Goal: Task Accomplishment & Management: Manage account settings

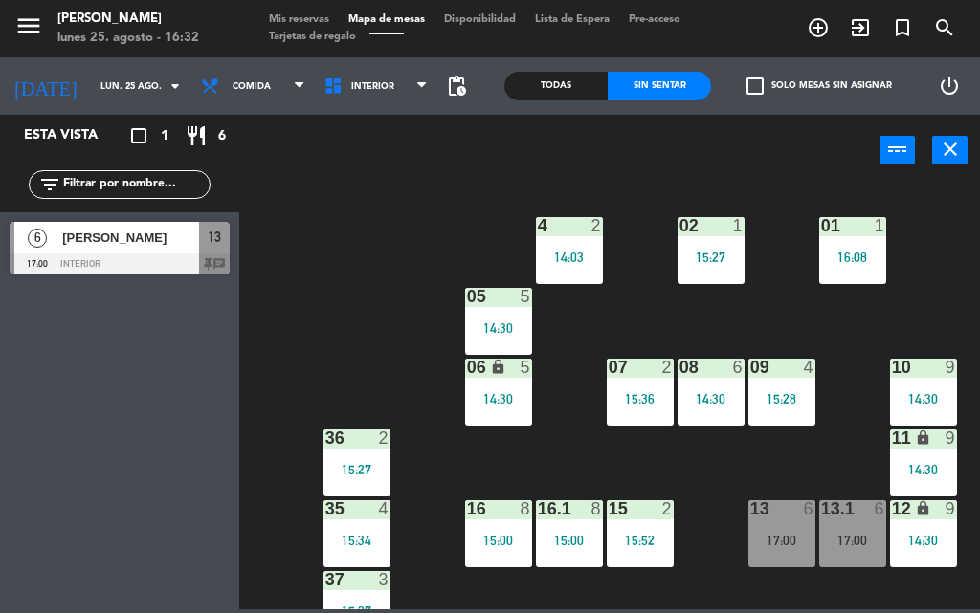
click at [285, 23] on span "Mis reservas" at bounding box center [298, 19] width 79 height 11
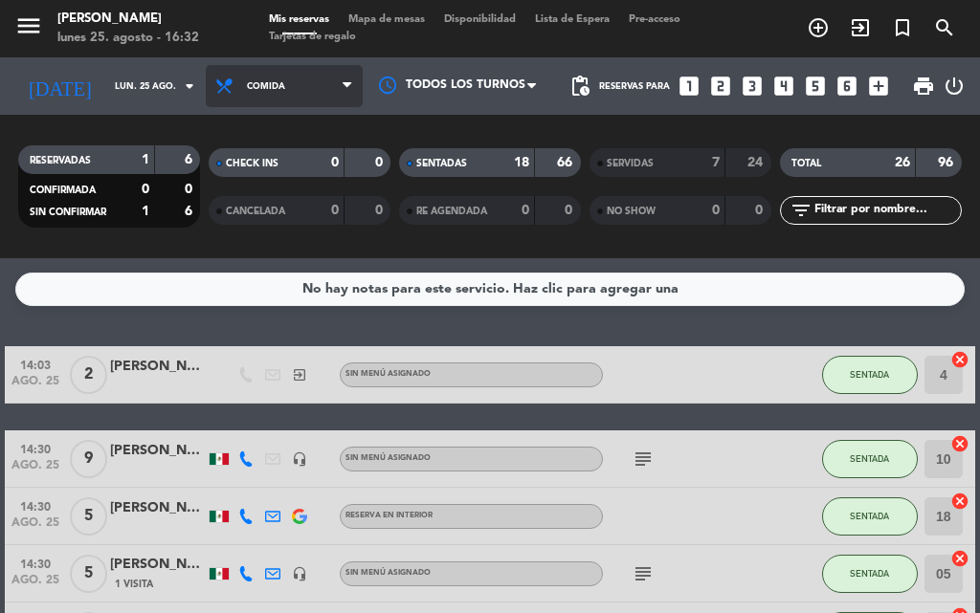
click at [340, 91] on span "Comida" at bounding box center [284, 86] width 157 height 42
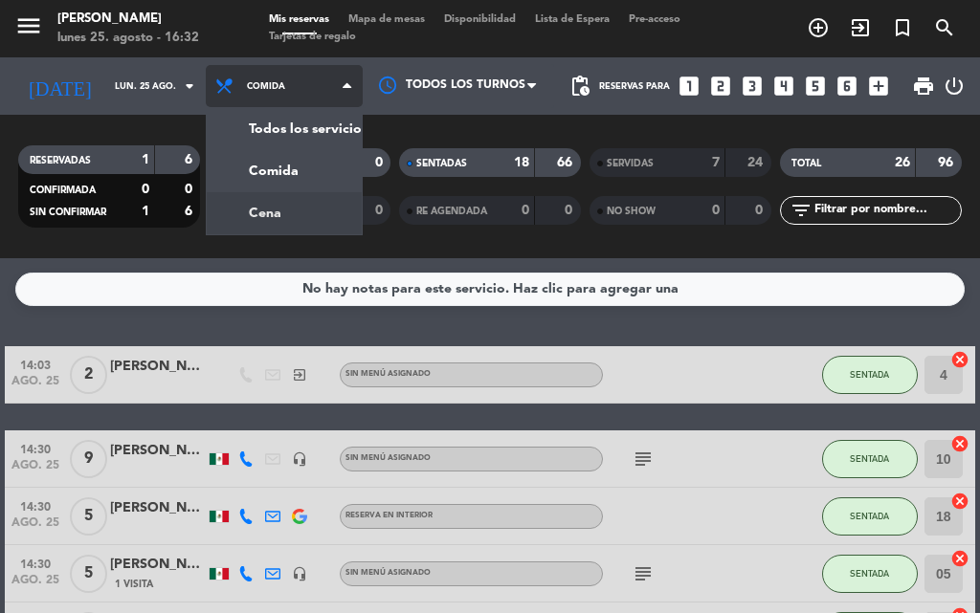
click at [238, 216] on div "menu [PERSON_NAME] [DATE] 25. agosto - 16:32 Mis reservas Mapa de mesas Disponi…" at bounding box center [490, 129] width 980 height 258
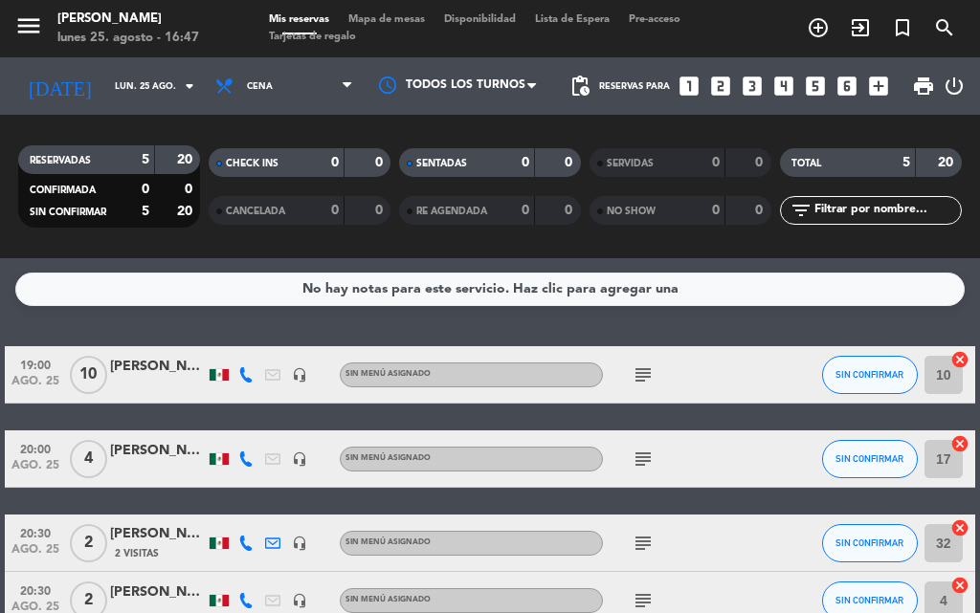
click at [396, 16] on span "Mapa de mesas" at bounding box center [387, 19] width 96 height 11
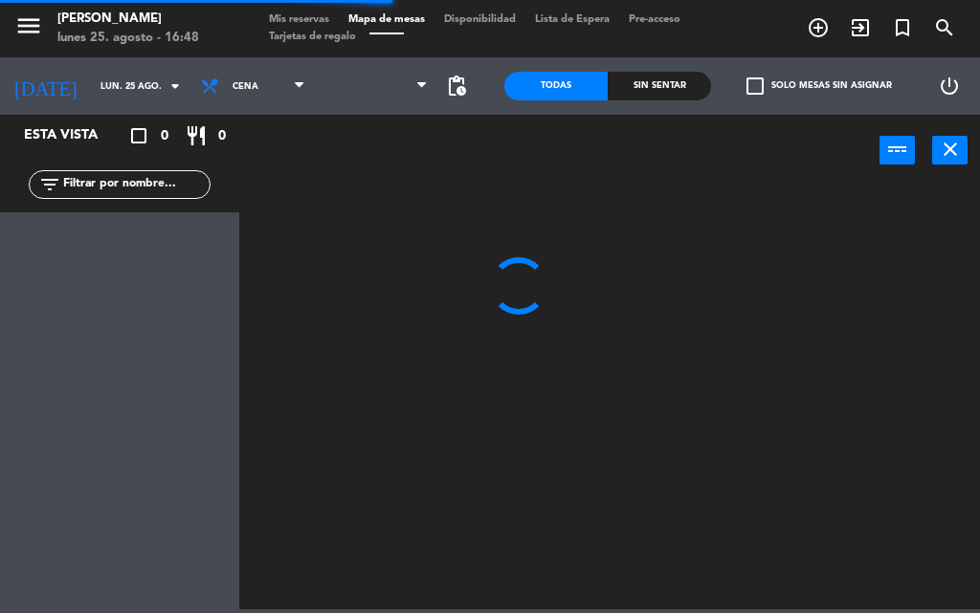
click at [657, 98] on div "Sin sentar" at bounding box center [659, 86] width 103 height 29
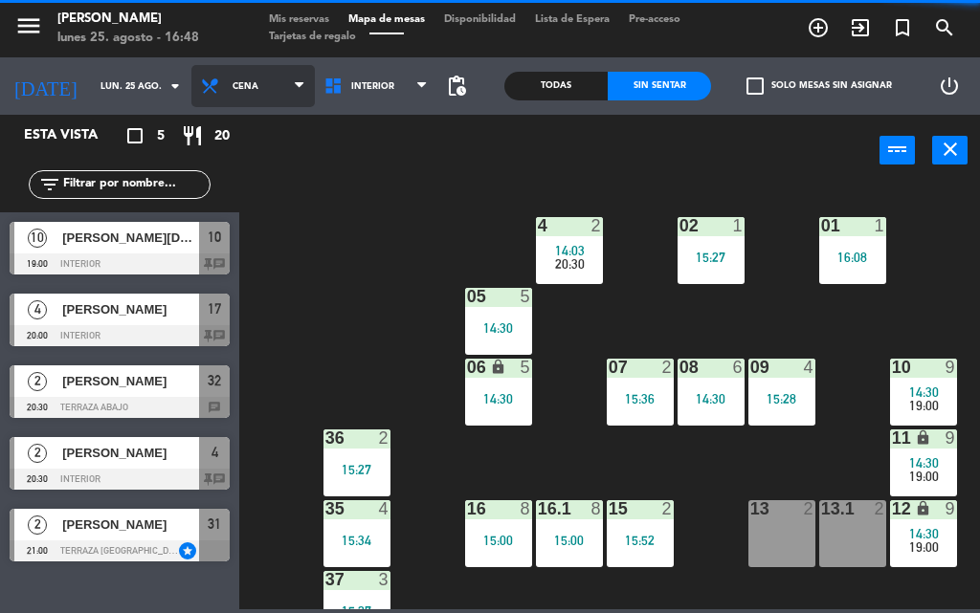
click at [253, 74] on span "Cena" at bounding box center [252, 86] width 123 height 42
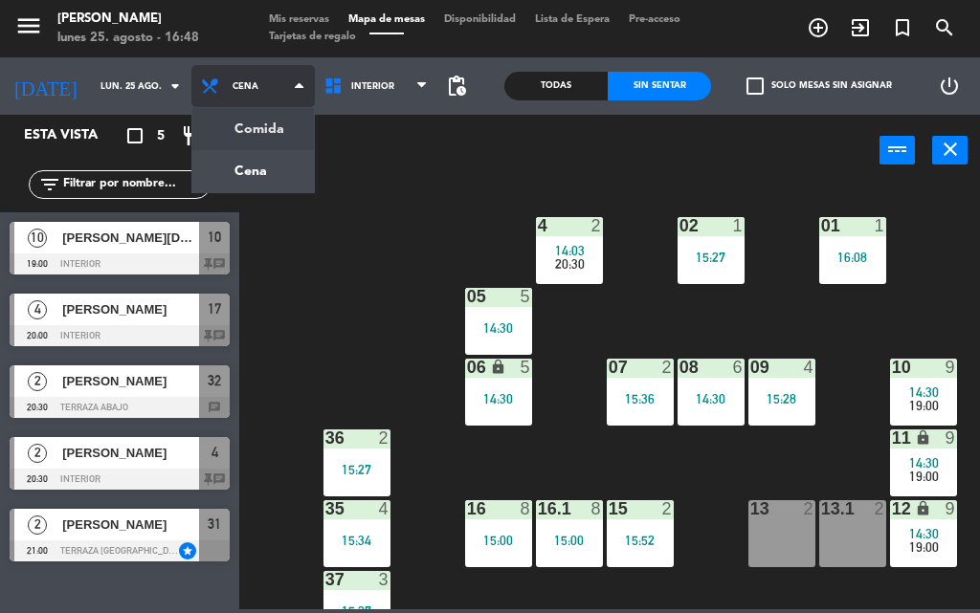
click at [255, 139] on ng-component "menu [PERSON_NAME] [DATE] 25. agosto - 16:48 Mis reservas Mapa de mesas Disponi…" at bounding box center [490, 305] width 980 height 610
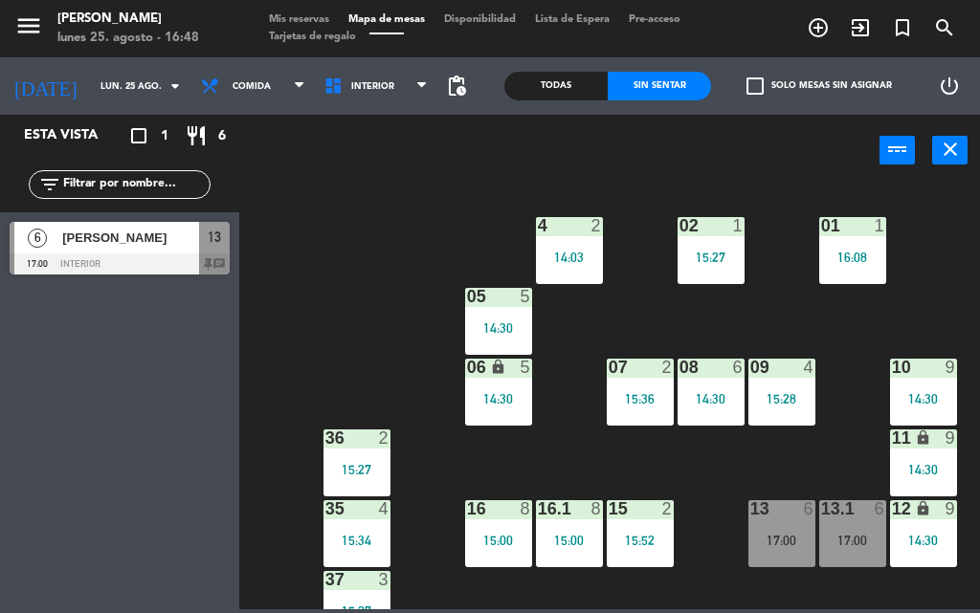
click at [301, 15] on span "Mis reservas" at bounding box center [298, 19] width 79 height 11
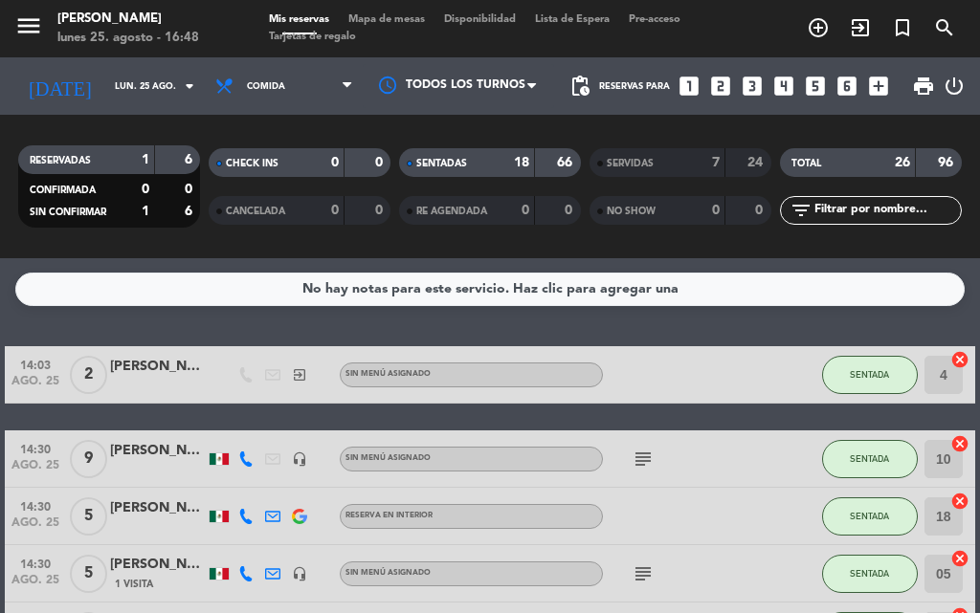
click at [404, 24] on span "Mapa de mesas" at bounding box center [387, 19] width 96 height 11
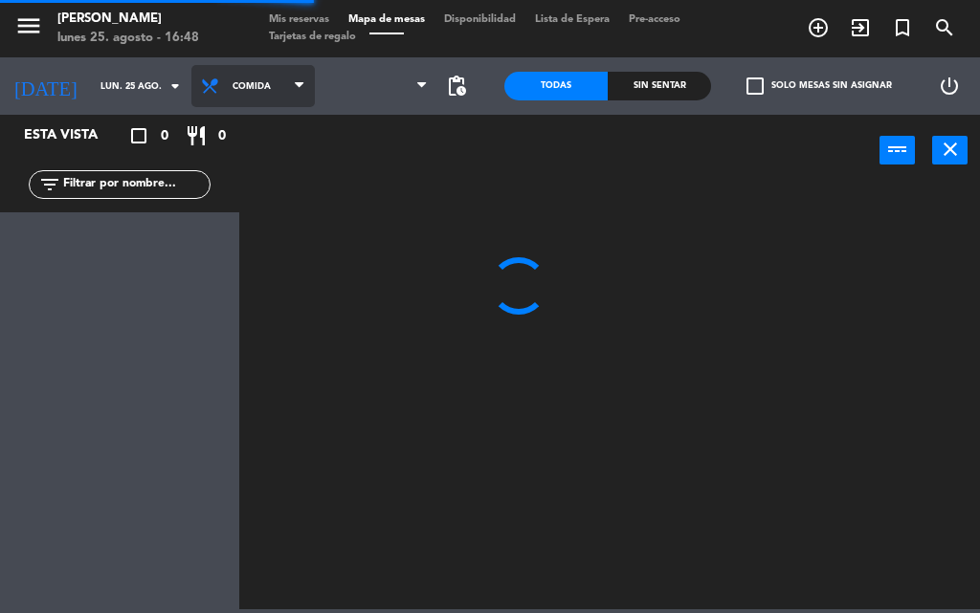
click at [226, 75] on span "Comida" at bounding box center [252, 86] width 123 height 42
click at [234, 147] on ng-component "menu [PERSON_NAME] [DATE] 25. agosto - 16:48 Mis reservas Mapa de mesas Disponi…" at bounding box center [490, 305] width 980 height 610
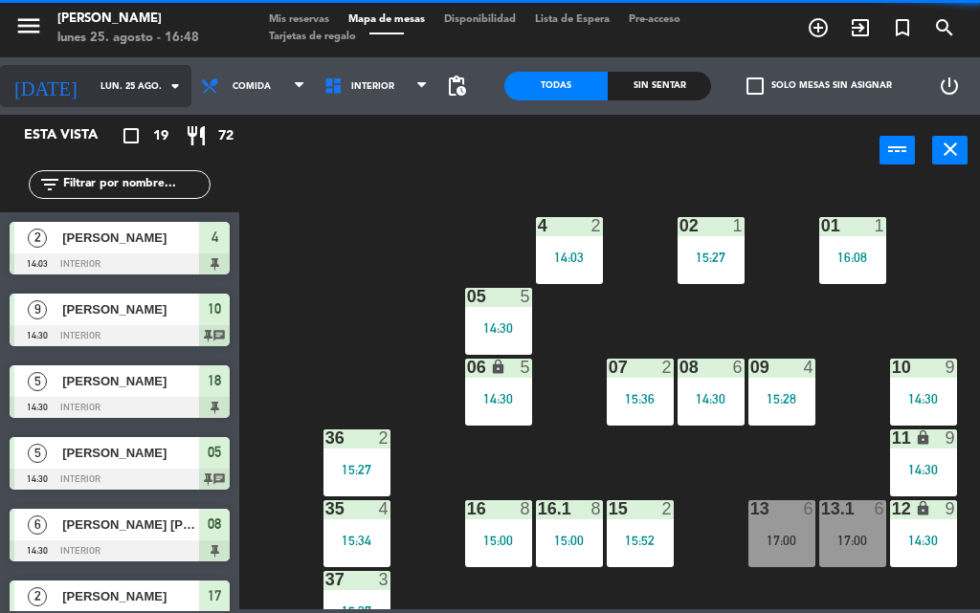
click at [109, 105] on div "[DATE] [DATE] arrow_drop_down" at bounding box center [95, 86] width 191 height 42
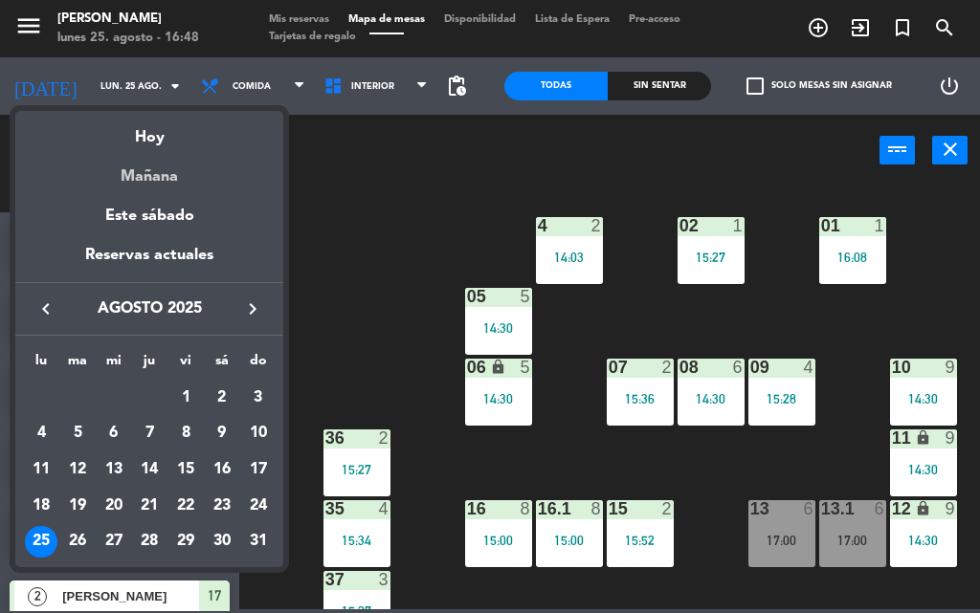
click at [116, 171] on div "Mañana" at bounding box center [149, 169] width 268 height 39
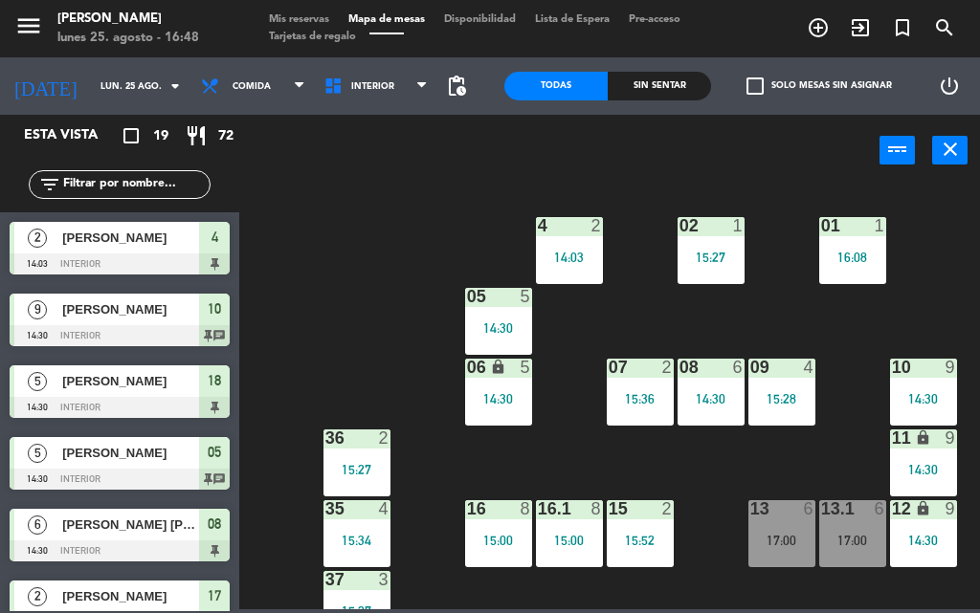
type input "[DATE]"
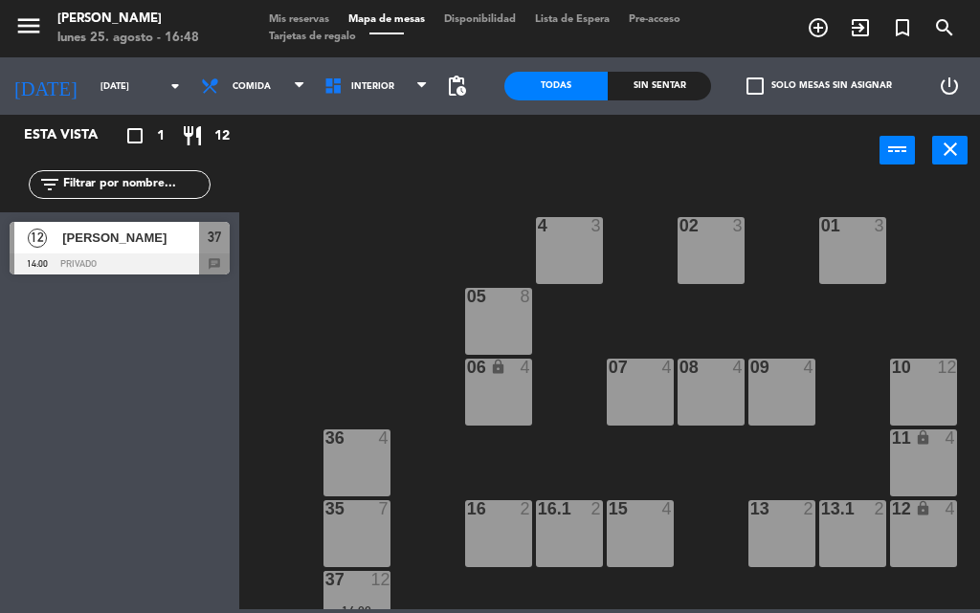
click at [632, 88] on div "Sin sentar" at bounding box center [659, 86] width 103 height 29
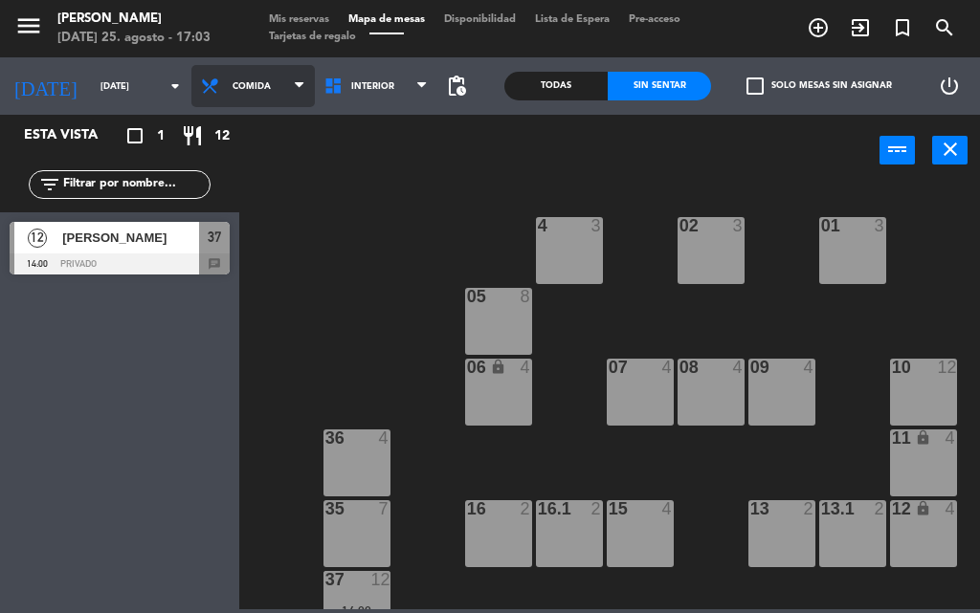
click at [268, 76] on span "Comida" at bounding box center [252, 86] width 123 height 42
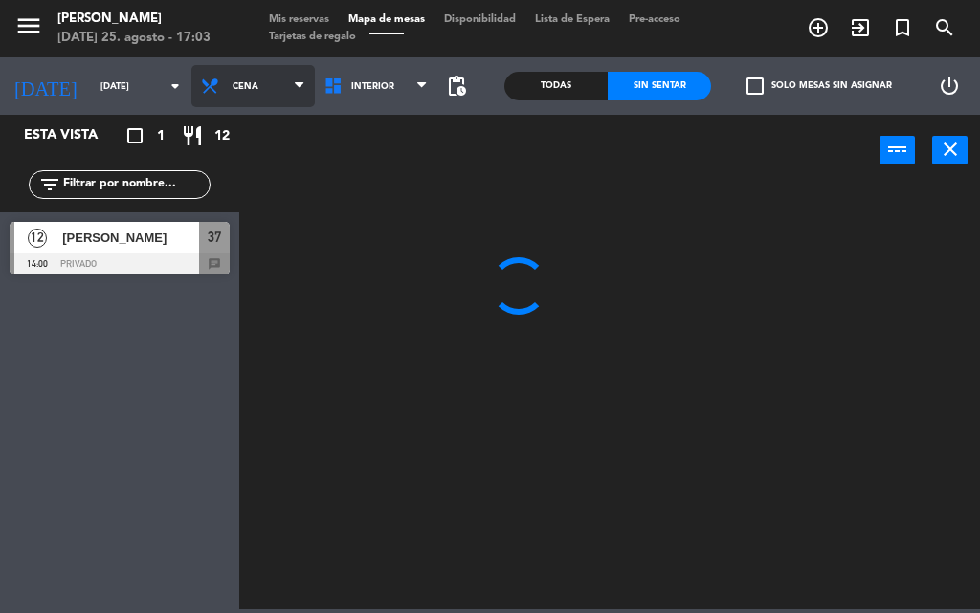
click at [272, 180] on ng-component "menu [PERSON_NAME] [DATE] 25. agosto - 17:03 Mis reservas Mapa de mesas Disponi…" at bounding box center [490, 305] width 980 height 610
click at [305, 16] on span "Mis reservas" at bounding box center [298, 19] width 79 height 11
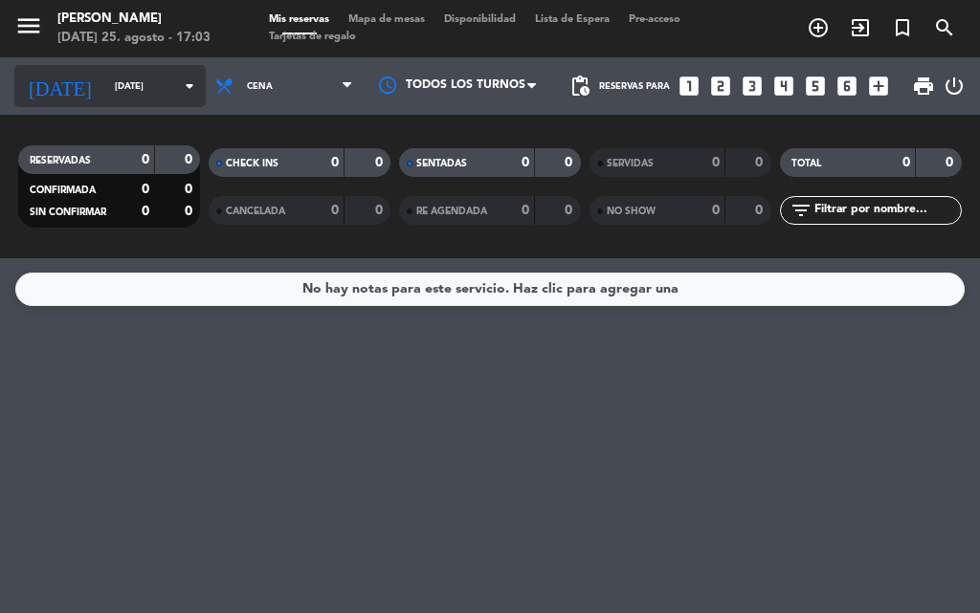
click at [149, 99] on input "[DATE]" at bounding box center [167, 87] width 125 height 30
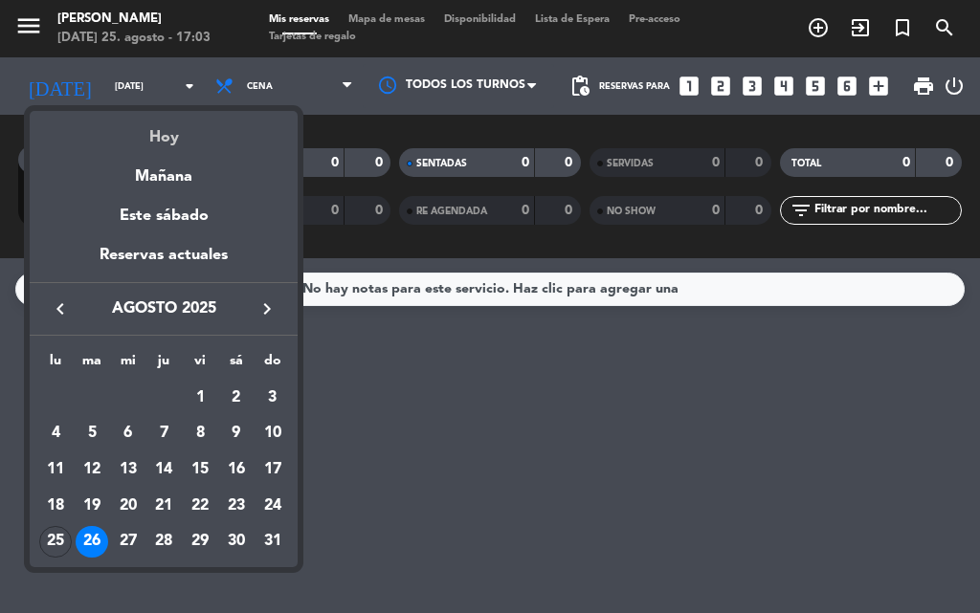
click at [163, 136] on div "Hoy" at bounding box center [164, 130] width 268 height 39
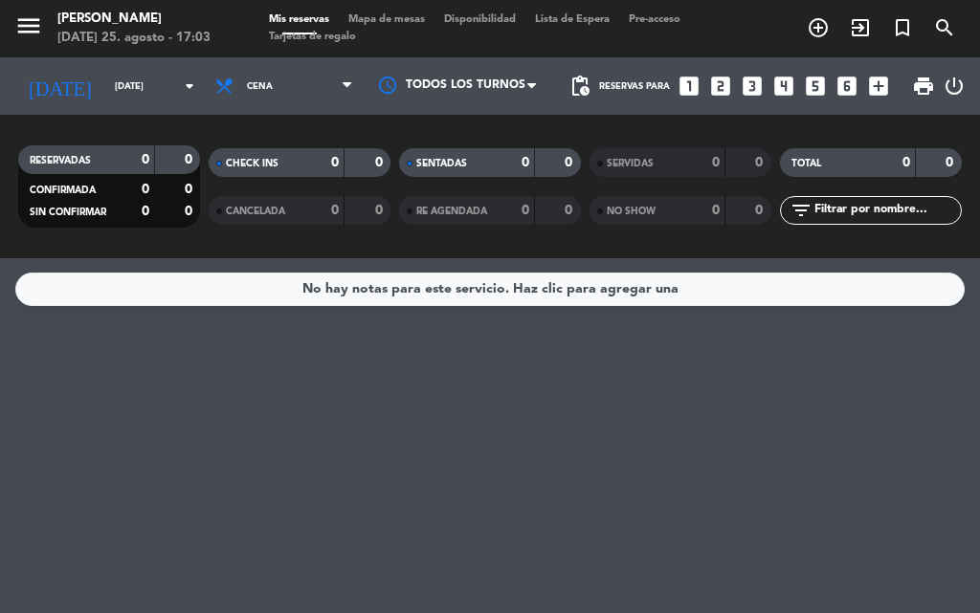
type input "lun. 25 ago."
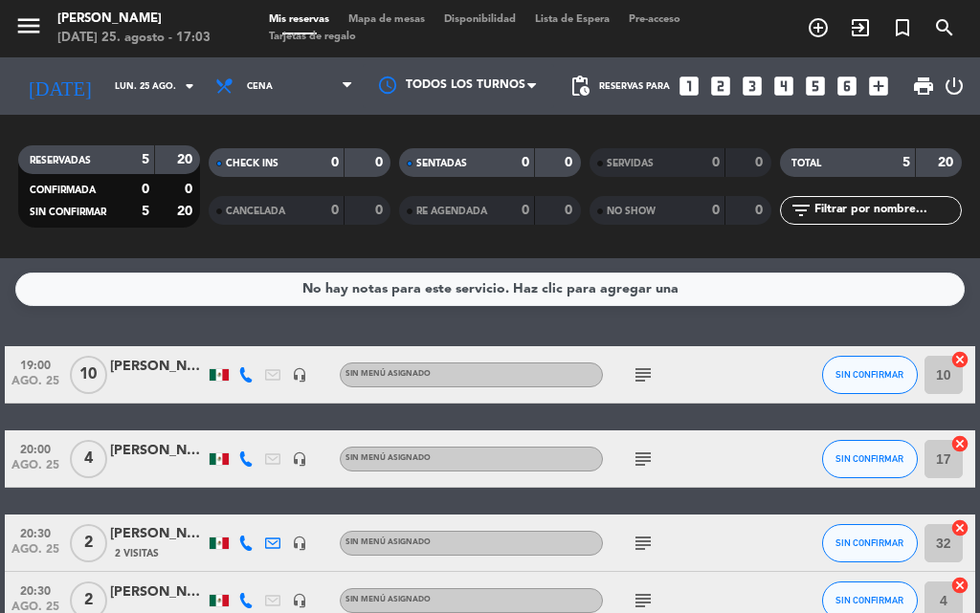
click at [301, 94] on span "Cena" at bounding box center [284, 86] width 157 height 42
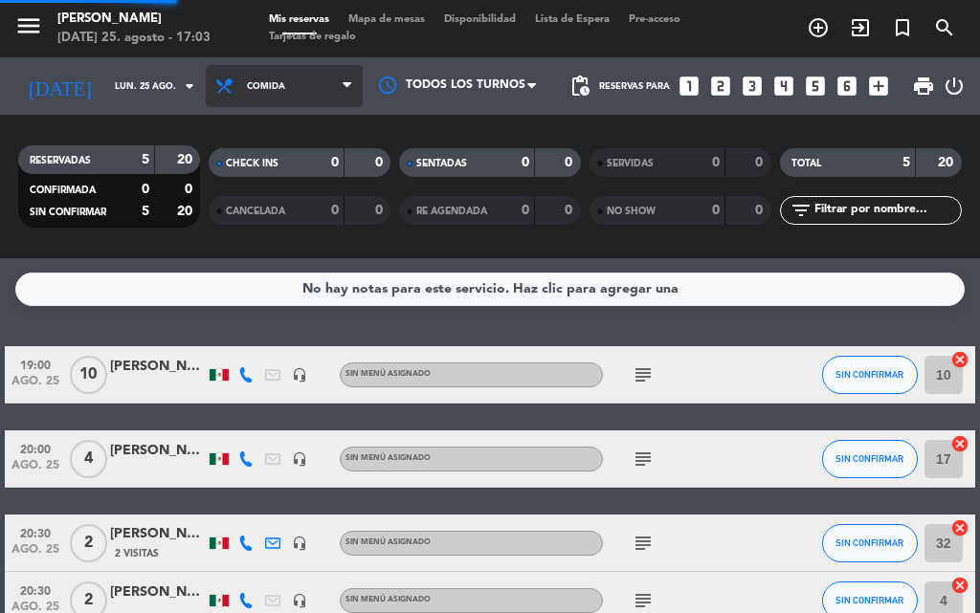
click at [301, 162] on div "menu [PERSON_NAME] [DATE] 25. agosto - 17:03 Mis reservas Mapa de mesas Disponi…" at bounding box center [490, 129] width 980 height 258
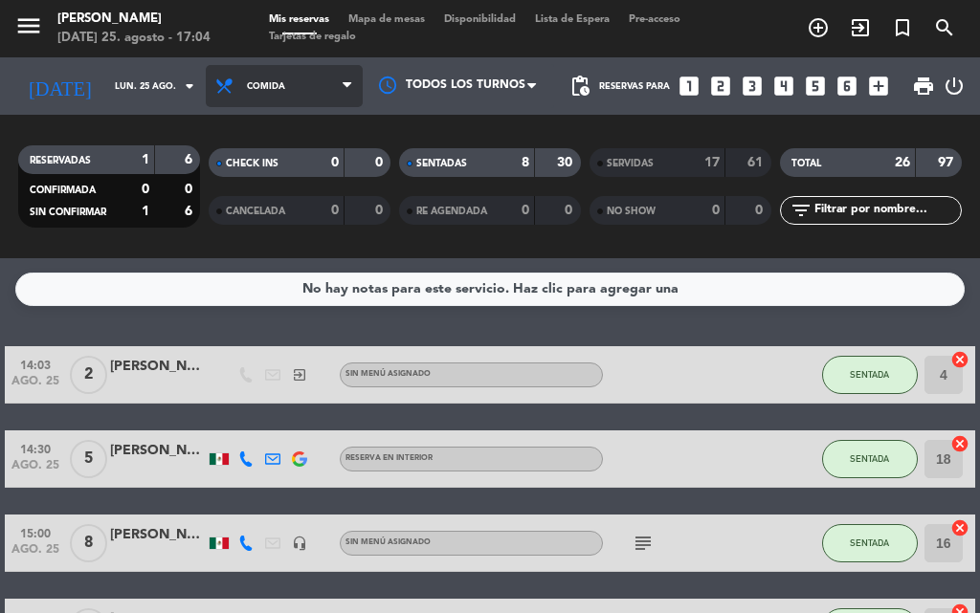
click at [297, 81] on span "Comida" at bounding box center [284, 86] width 157 height 42
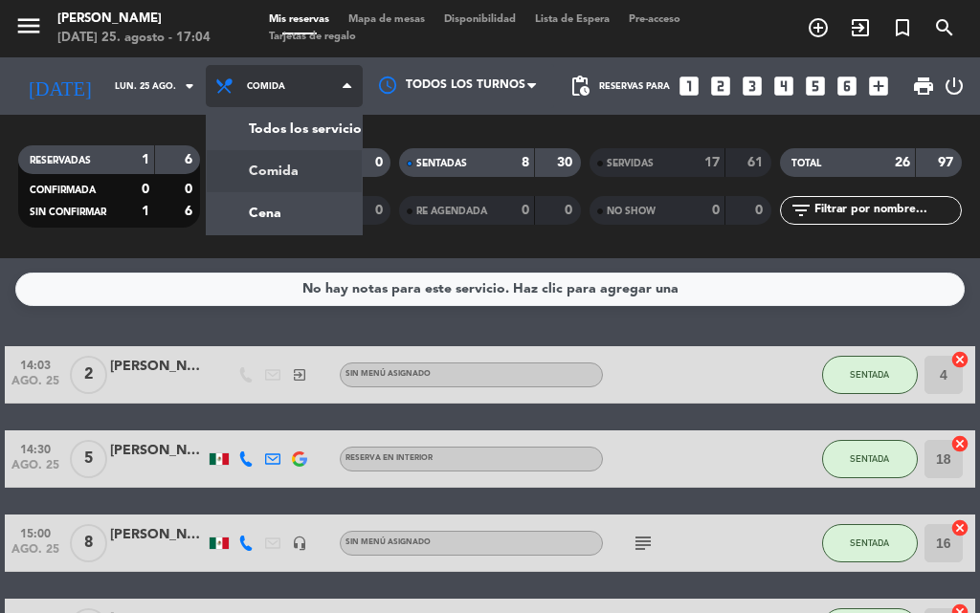
click at [306, 173] on div "menu [PERSON_NAME] [DATE] 25. agosto - 17:04 Mis reservas Mapa de mesas Disponi…" at bounding box center [490, 129] width 980 height 258
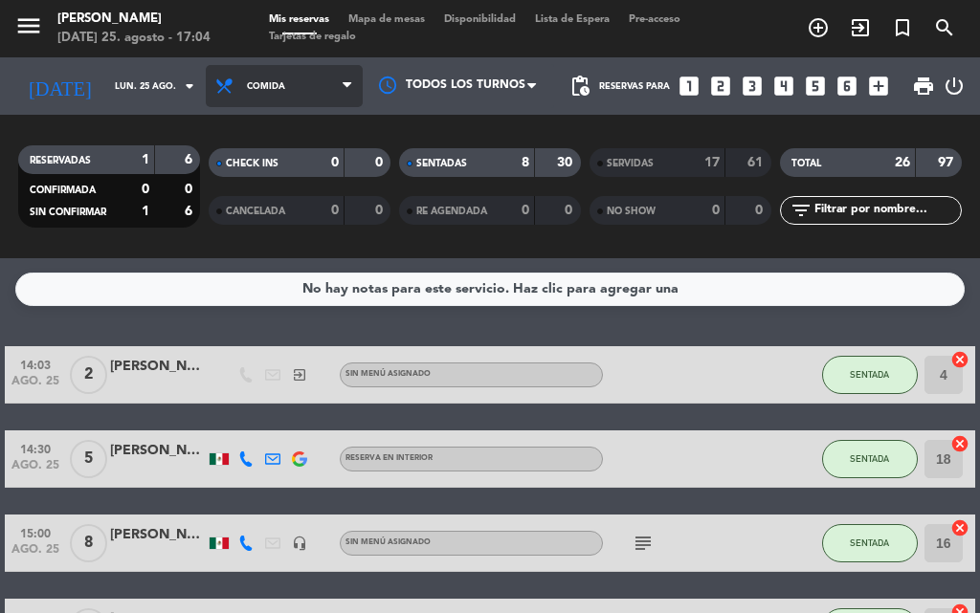
click at [277, 87] on span "Comida" at bounding box center [284, 86] width 157 height 42
click at [290, 209] on div "menu [PERSON_NAME] [DATE] 25. agosto - 17:04 Mis reservas Mapa de mesas Disponi…" at bounding box center [490, 129] width 980 height 258
